Goal: Information Seeking & Learning: Check status

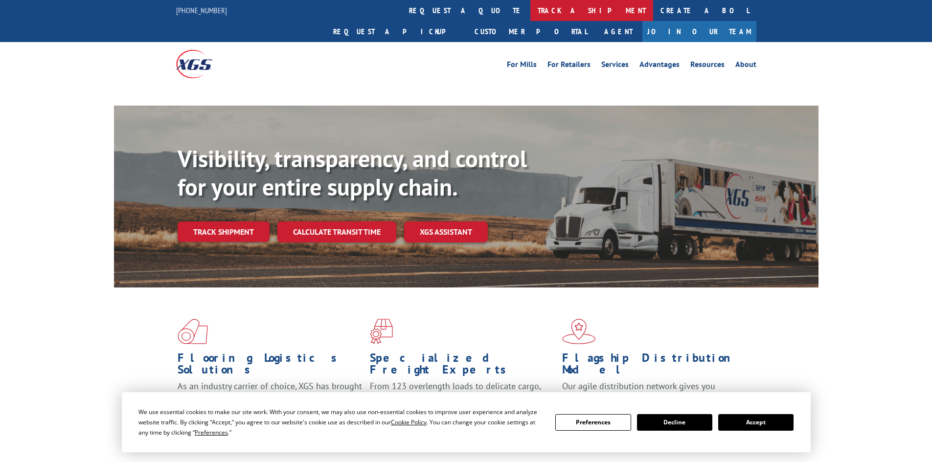
click at [530, 11] on link "track a shipment" at bounding box center [591, 10] width 123 height 21
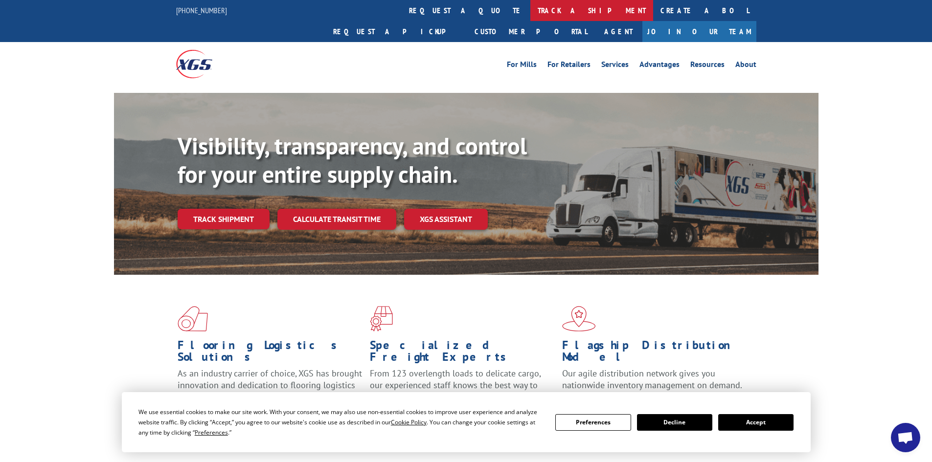
click at [530, 6] on link "track a shipment" at bounding box center [591, 10] width 123 height 21
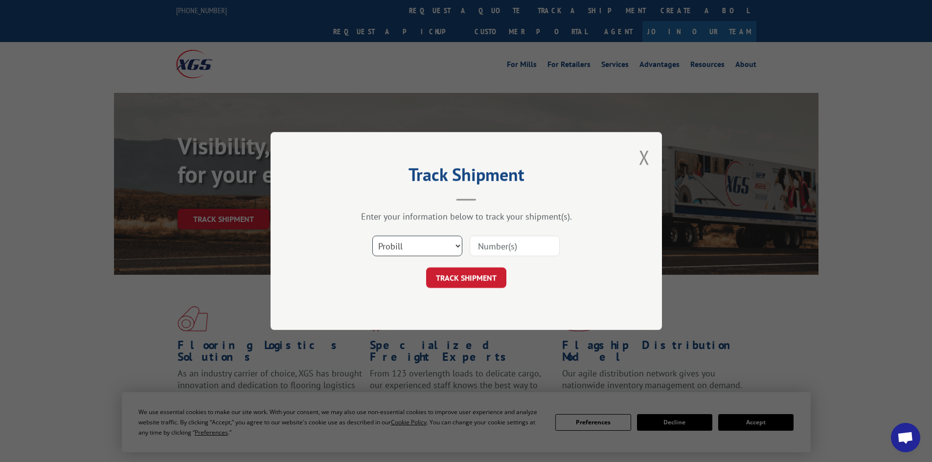
click at [395, 251] on select "Select category... Probill BOL PO" at bounding box center [417, 246] width 90 height 21
select select "bol"
click at [372, 236] on select "Select category... Probill BOL PO" at bounding box center [417, 246] width 90 height 21
paste input "5320767"
type input "5320767"
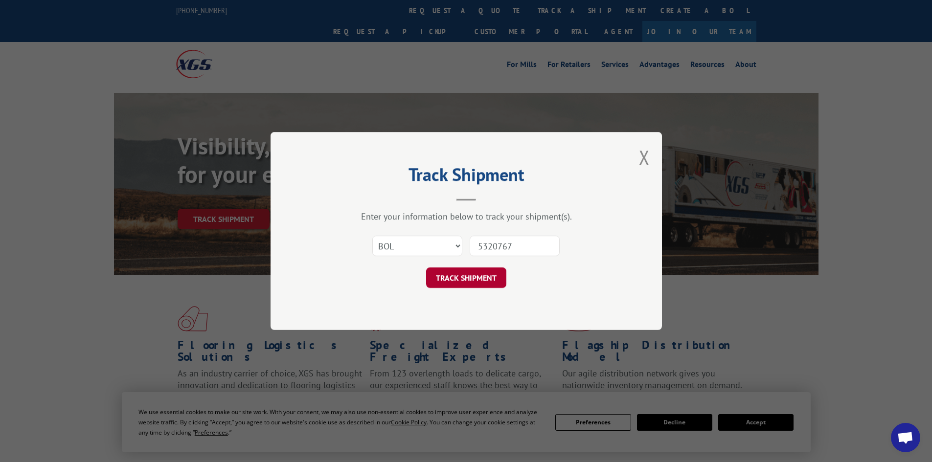
click at [484, 276] on button "TRACK SHIPMENT" at bounding box center [466, 278] width 80 height 21
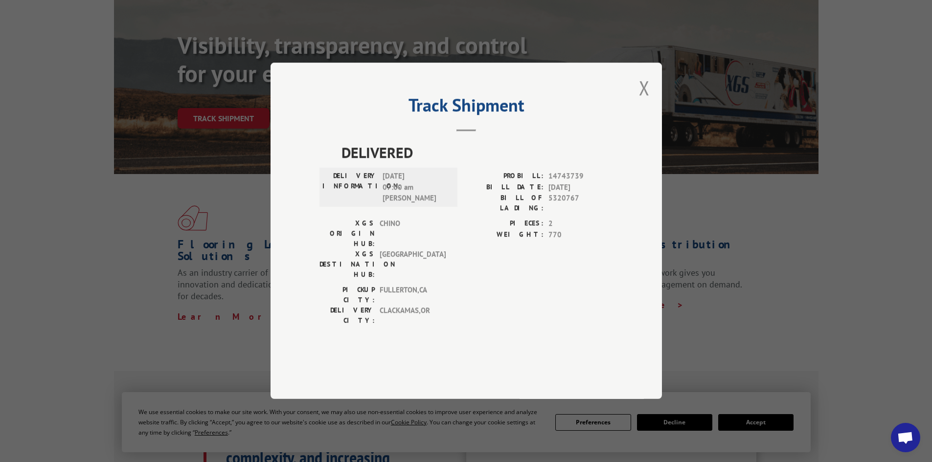
scroll to position [196, 0]
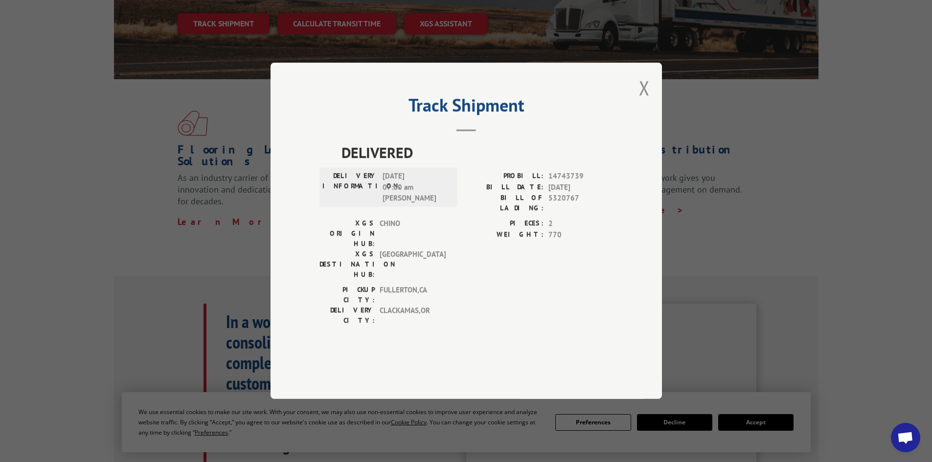
click at [772, 232] on div "Track Shipment DELIVERED DELIVERY INFORMATION: [DATE] 07:00 am [PERSON_NAME]: 1…" at bounding box center [466, 231] width 932 height 462
